Goal: Task Accomplishment & Management: Manage account settings

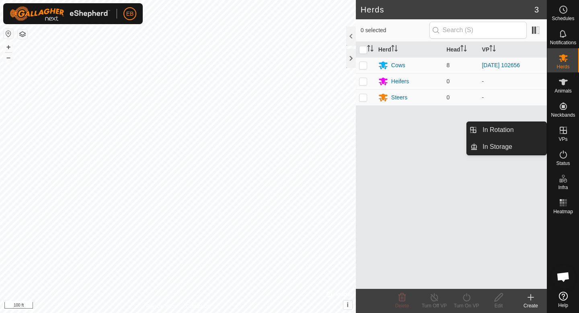
click at [563, 134] on icon at bounding box center [564, 131] width 10 height 10
click at [502, 128] on link "In Rotation" at bounding box center [512, 130] width 69 height 16
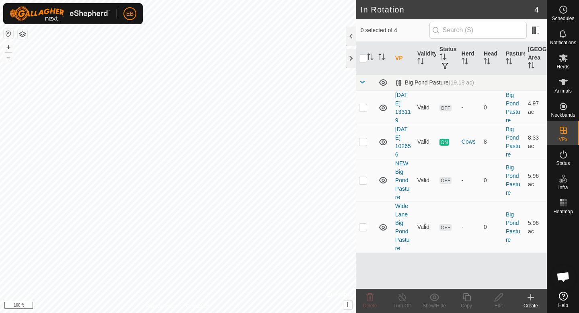
click at [530, 301] on icon at bounding box center [531, 298] width 10 height 10
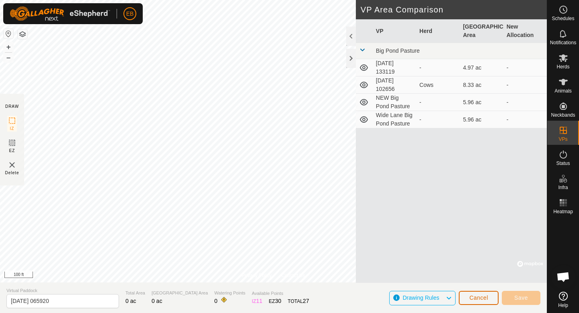
click at [478, 296] on span "Cancel" at bounding box center [479, 298] width 19 height 6
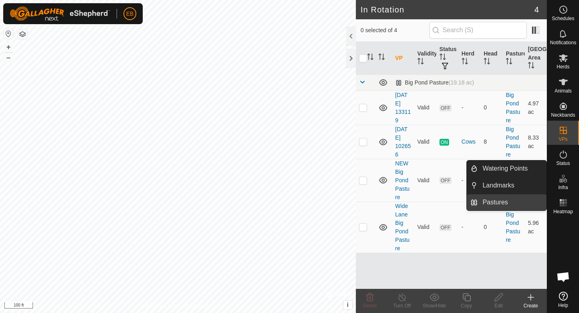
click at [511, 200] on link "Pastures" at bounding box center [512, 202] width 69 height 16
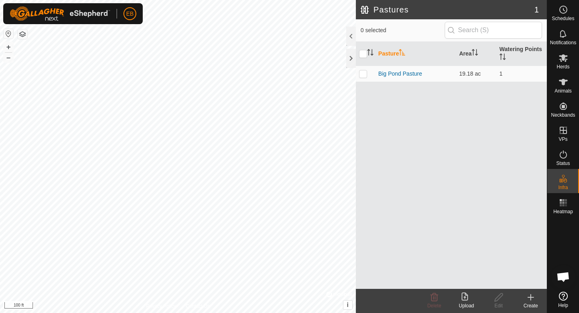
click at [526, 297] on create-svg-icon at bounding box center [531, 298] width 32 height 10
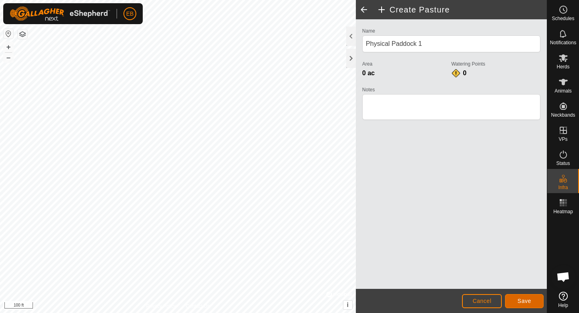
click at [528, 304] on button "Save" at bounding box center [524, 301] width 39 height 14
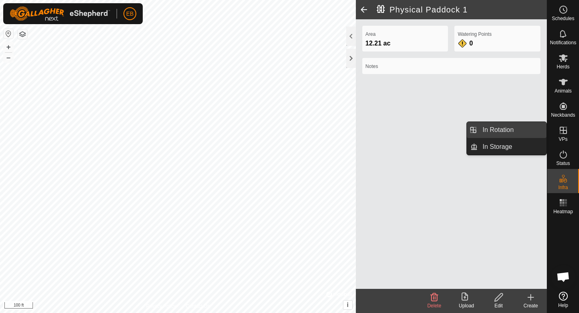
click at [512, 130] on link "In Rotation" at bounding box center [512, 130] width 69 height 16
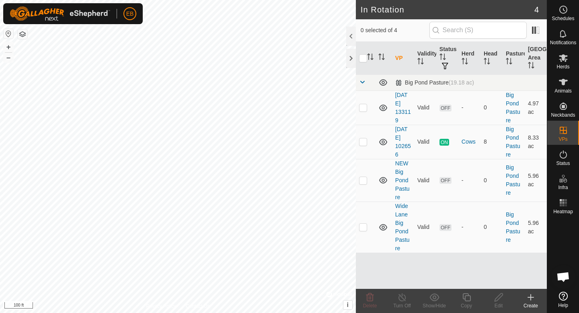
click at [530, 299] on icon at bounding box center [531, 298] width 10 height 10
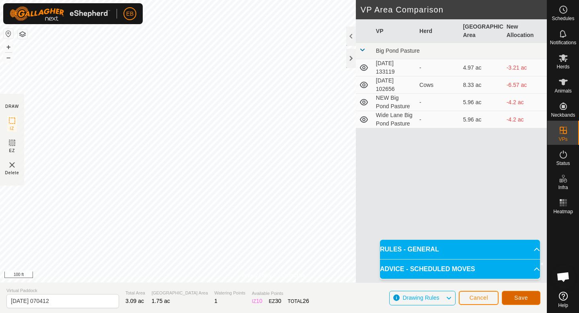
click at [522, 298] on span "Save" at bounding box center [522, 298] width 14 height 6
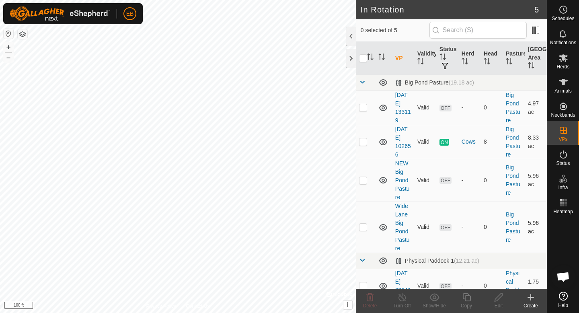
checkbox input "true"
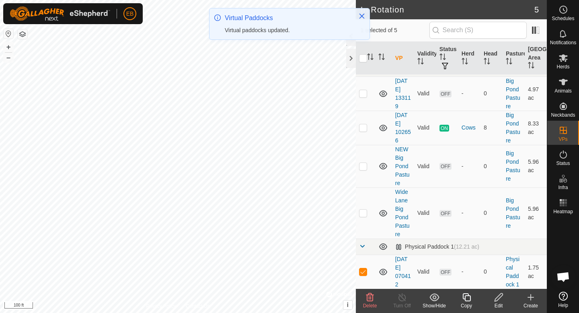
click at [496, 295] on icon at bounding box center [499, 298] width 10 height 10
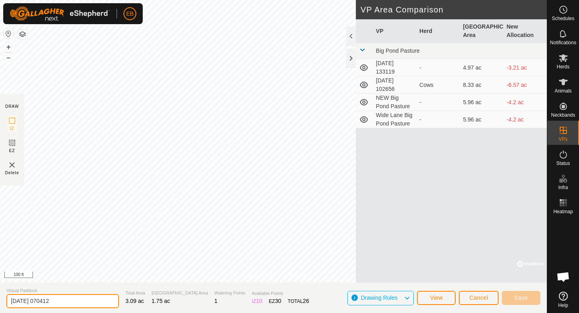
click at [65, 299] on input "[DATE] 070412" at bounding box center [62, 301] width 113 height 14
type input "Pond Patio Pasture"
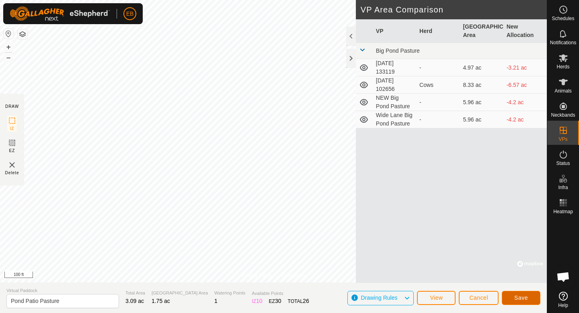
click at [519, 302] on button "Save" at bounding box center [521, 298] width 39 height 14
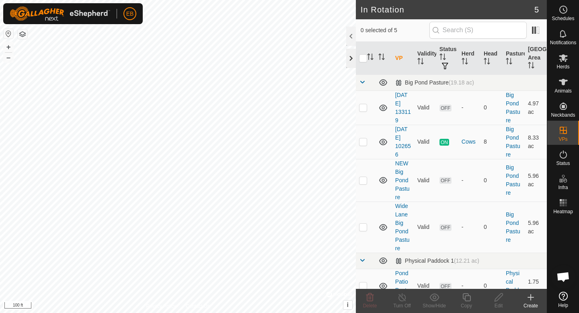
click at [351, 58] on div at bounding box center [351, 58] width 10 height 19
